Goal: Task Accomplishment & Management: Manage account settings

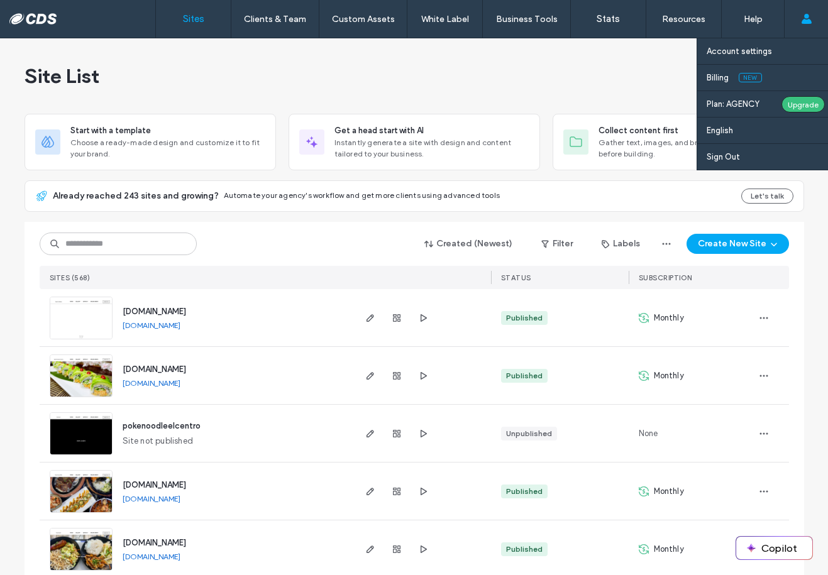
scroll to position [1446, 0]
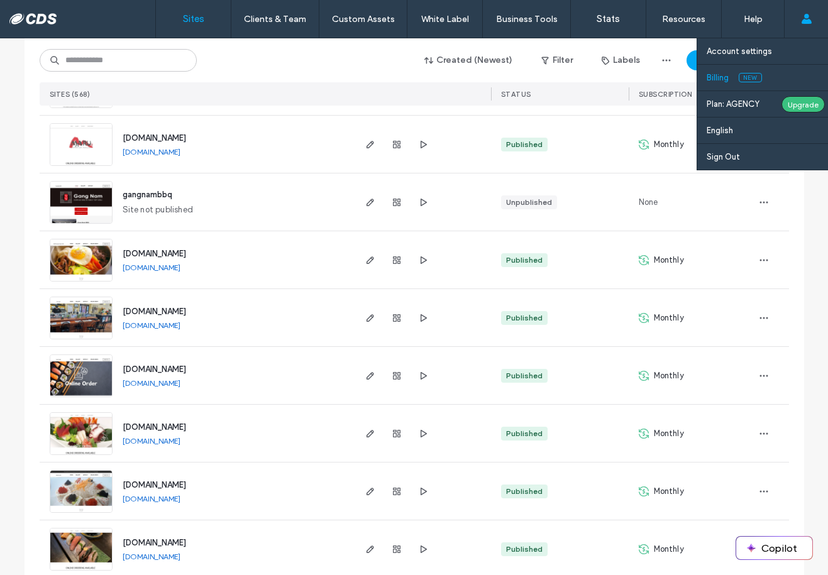
click at [721, 74] on label "Billing" at bounding box center [718, 77] width 22 height 9
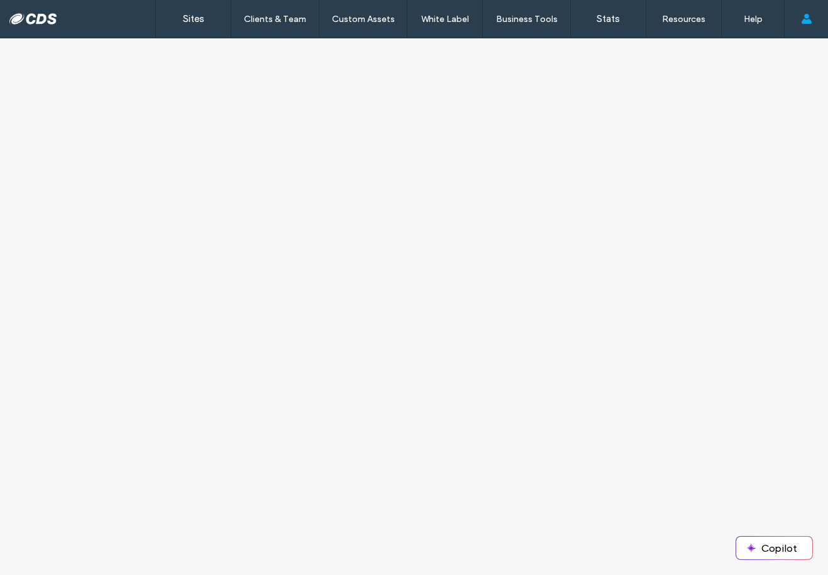
click at [605, 187] on div at bounding box center [414, 306] width 828 height 537
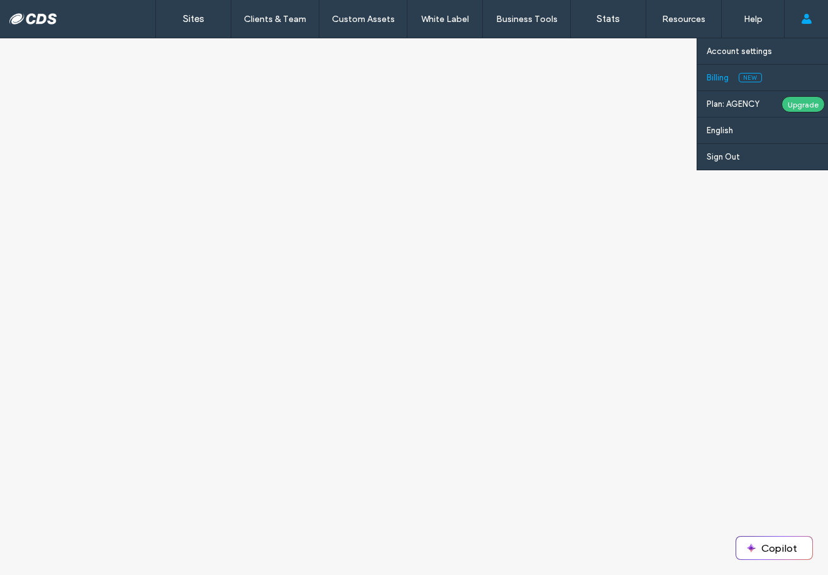
click at [717, 79] on label "Billing" at bounding box center [718, 77] width 22 height 9
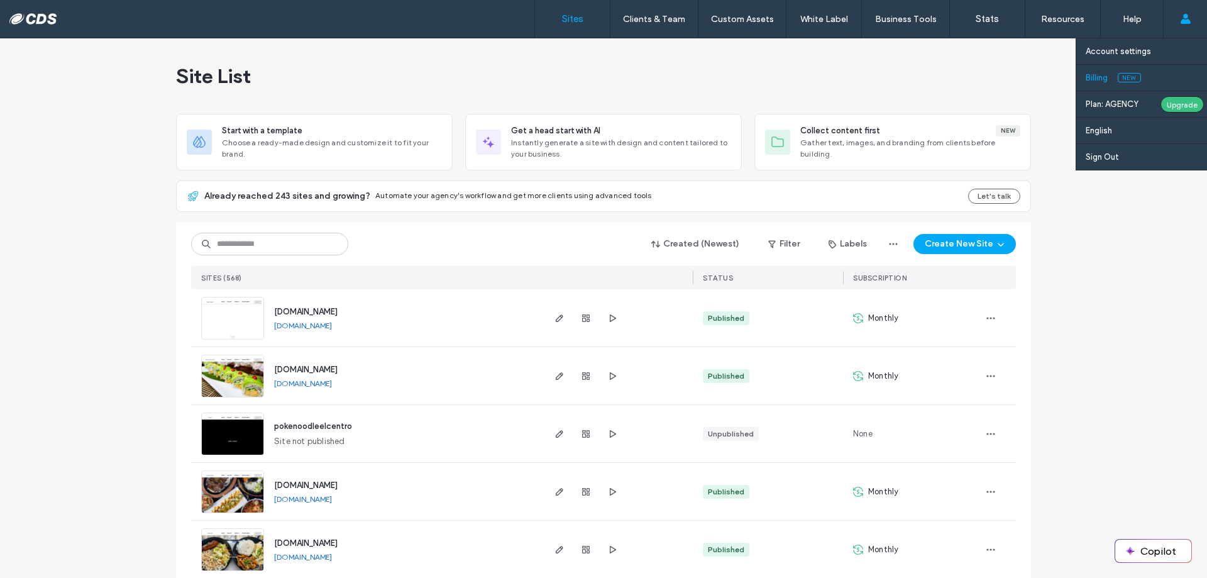
click at [1093, 78] on label "Billing" at bounding box center [1097, 77] width 22 height 9
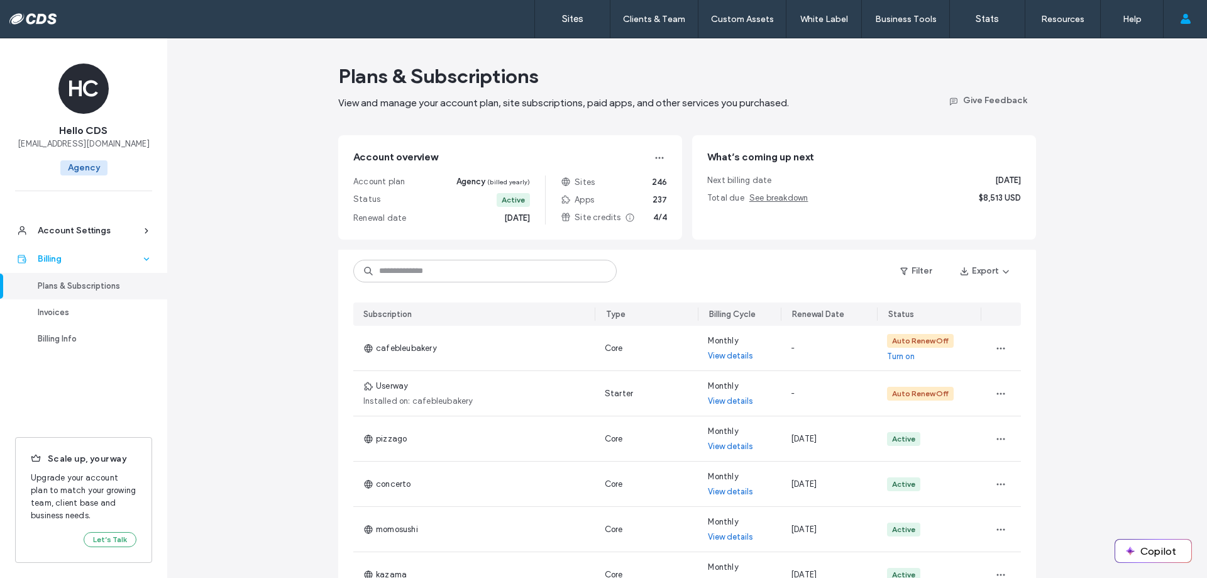
click at [141, 259] on div at bounding box center [146, 259] width 11 height 9
click at [146, 254] on span at bounding box center [146, 258] width 9 height 11
click at [981, 268] on button "Export" at bounding box center [985, 271] width 72 height 20
click at [929, 303] on span "All" at bounding box center [933, 303] width 9 height 13
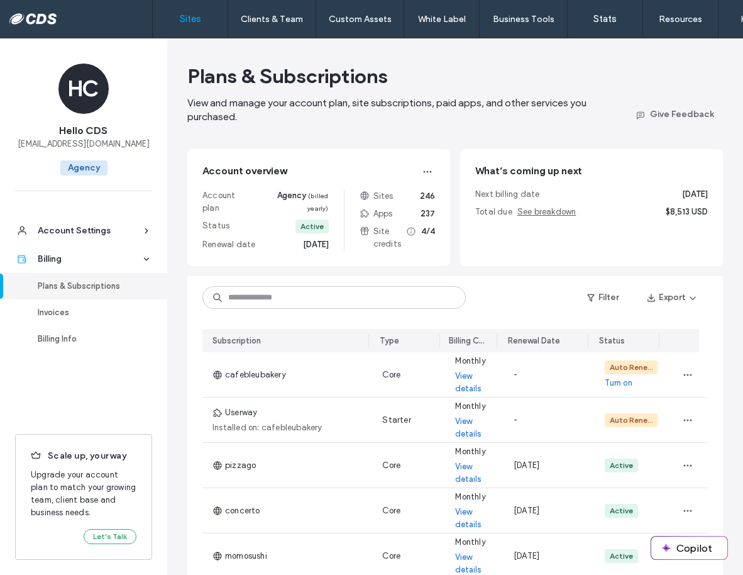
click at [191, 20] on label "Sites" at bounding box center [190, 18] width 21 height 11
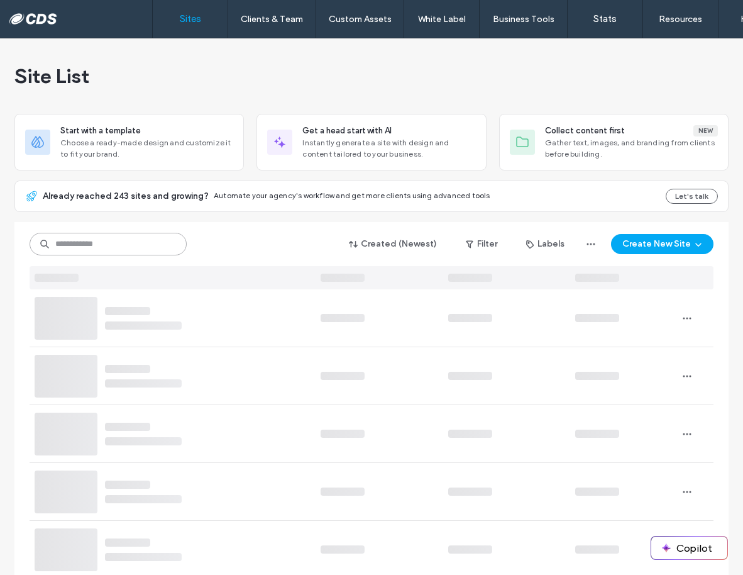
click at [116, 241] on input at bounding box center [108, 244] width 157 height 23
type input "****"
click at [106, 241] on input "****" at bounding box center [108, 244] width 157 height 23
click at [167, 246] on icon at bounding box center [172, 245] width 10 height 10
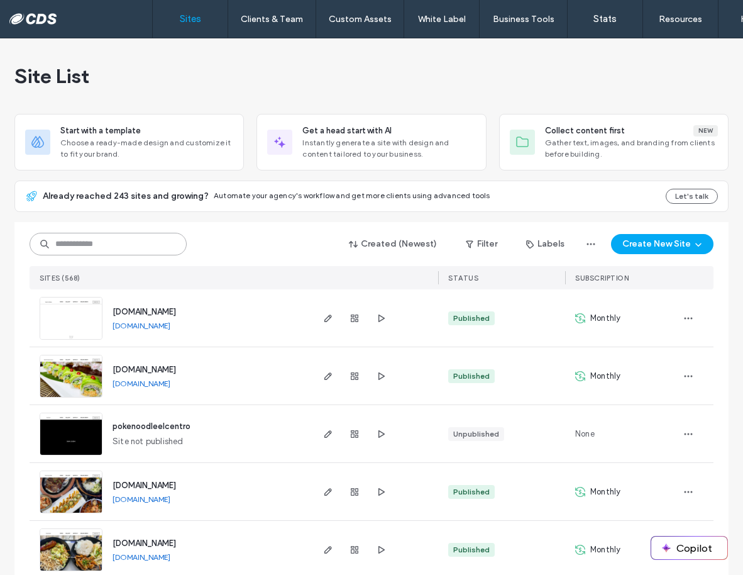
click at [150, 243] on input at bounding box center [108, 244] width 157 height 23
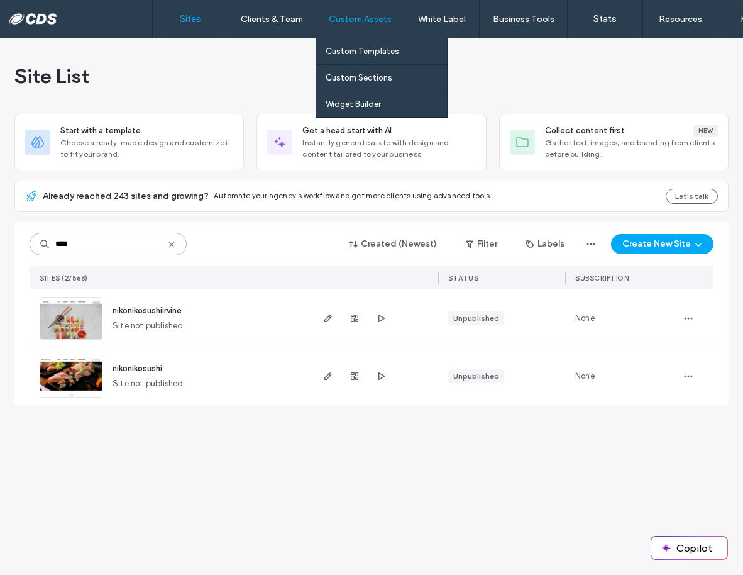
type input "****"
